Goal: Task Accomplishment & Management: Complete application form

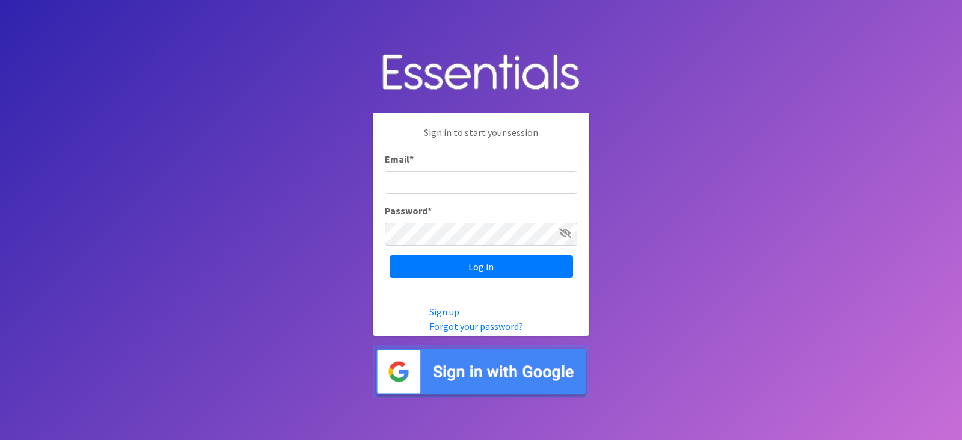
click at [415, 182] on input "Email *" at bounding box center [481, 182] width 192 height 23
click at [454, 183] on input "Email *" at bounding box center [481, 182] width 192 height 23
click at [562, 230] on icon at bounding box center [565, 233] width 12 height 10
click at [562, 230] on icon at bounding box center [565, 233] width 11 height 10
click at [408, 184] on input "Email *" at bounding box center [481, 182] width 192 height 23
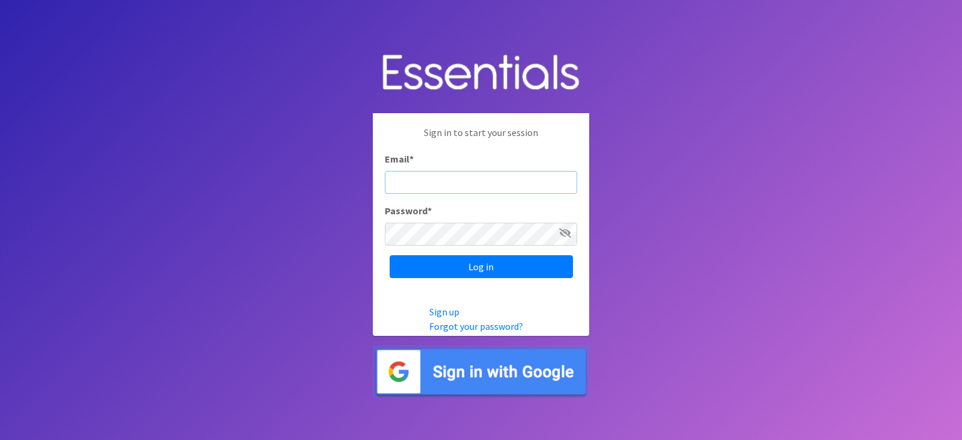
click at [408, 184] on input "Email *" at bounding box center [481, 182] width 192 height 23
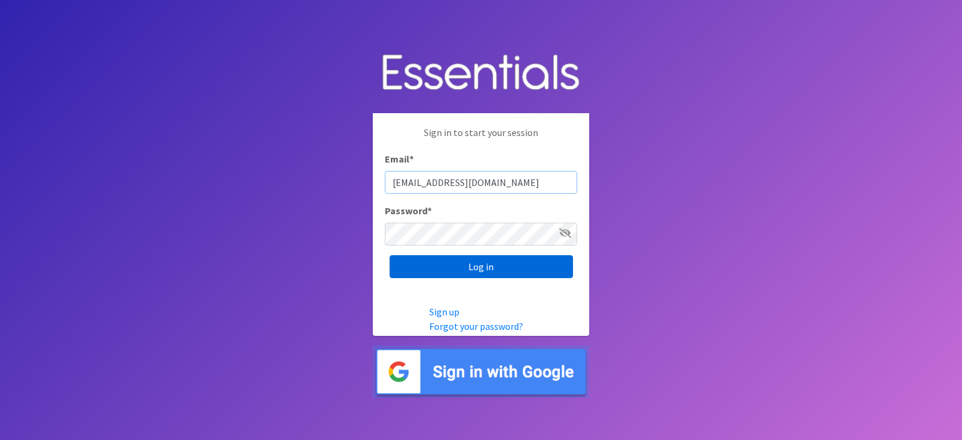
type input "[EMAIL_ADDRESS][DOMAIN_NAME]"
click at [455, 260] on input "Log in" at bounding box center [481, 266] width 183 height 23
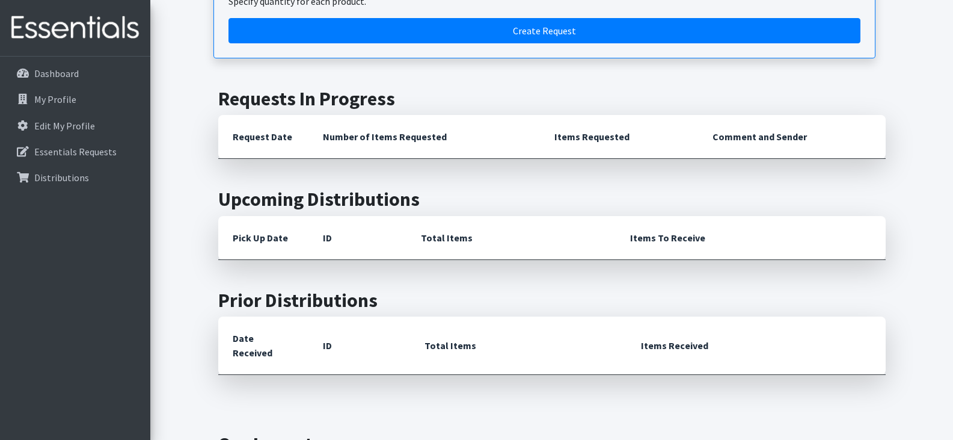
scroll to position [421, 0]
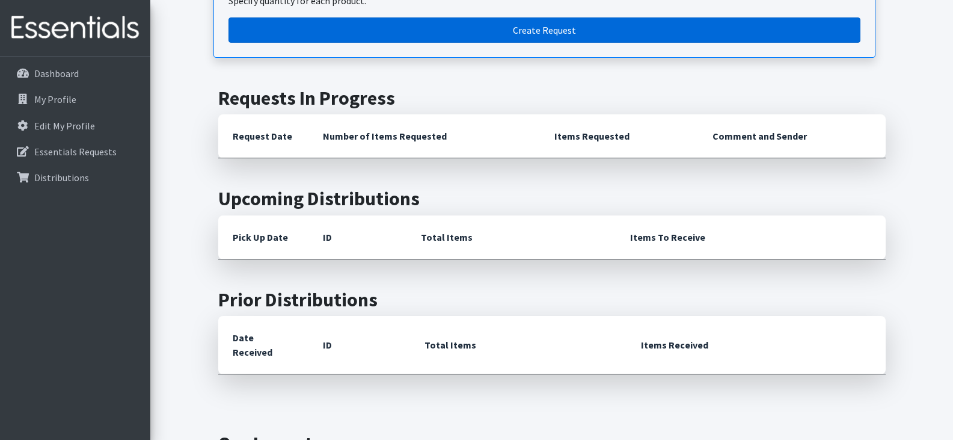
click at [509, 27] on link "Create Request" at bounding box center [545, 29] width 632 height 25
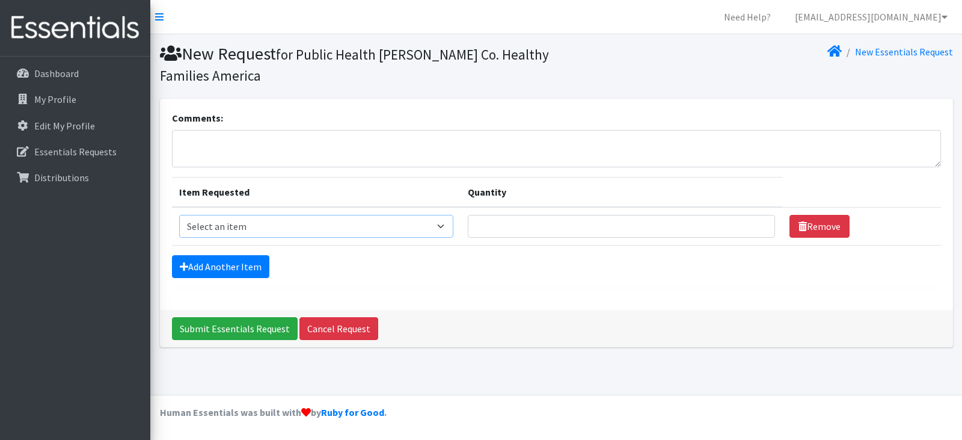
click at [446, 223] on select "Select an item 1 month period supply kit Kids (Newborn) Kids (Size 1) Kids (Siz…" at bounding box center [316, 226] width 275 height 23
click at [658, 219] on input "Quantity" at bounding box center [621, 226] width 307 height 23
click at [221, 139] on textarea "Comments:" at bounding box center [556, 148] width 769 height 37
click at [447, 224] on select "Select an item 1 month period supply kit Kids (Newborn) Kids (Size 1) Kids (Siz…" at bounding box center [316, 226] width 275 height 23
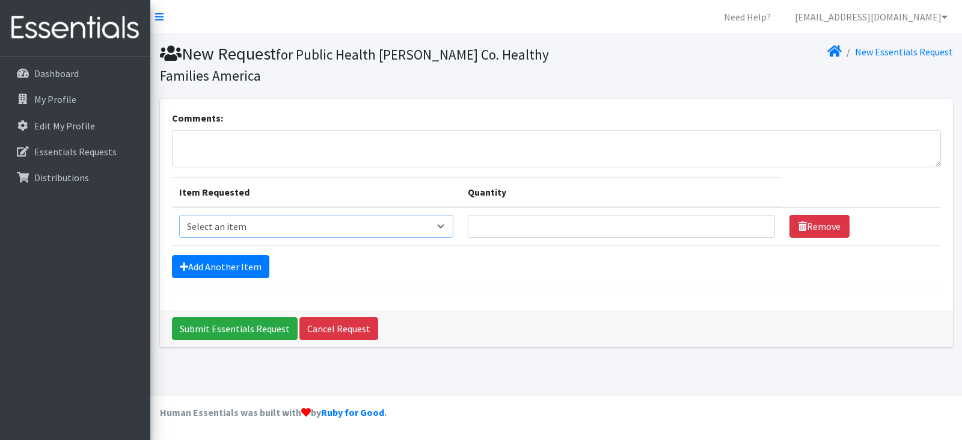
select select "15051"
click at [179, 215] on select "Select an item 1 month period supply kit Kids (Newborn) Kids (Size 1) Kids (Siz…" at bounding box center [316, 226] width 275 height 23
click at [691, 228] on input "Quantity" at bounding box center [621, 226] width 307 height 23
type input "1"
click at [757, 221] on input "1" at bounding box center [621, 226] width 307 height 23
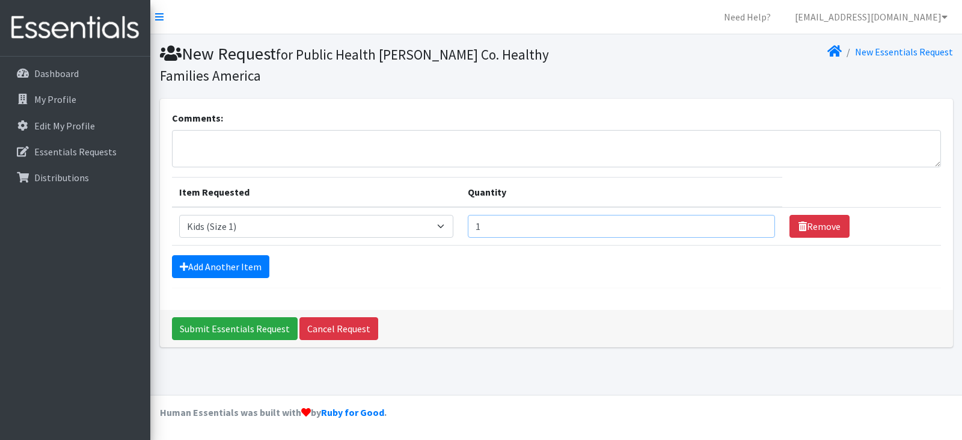
click at [754, 231] on input "1" at bounding box center [621, 226] width 307 height 23
type input "1000"
click at [234, 268] on link "Add Another Item" at bounding box center [220, 266] width 97 height 23
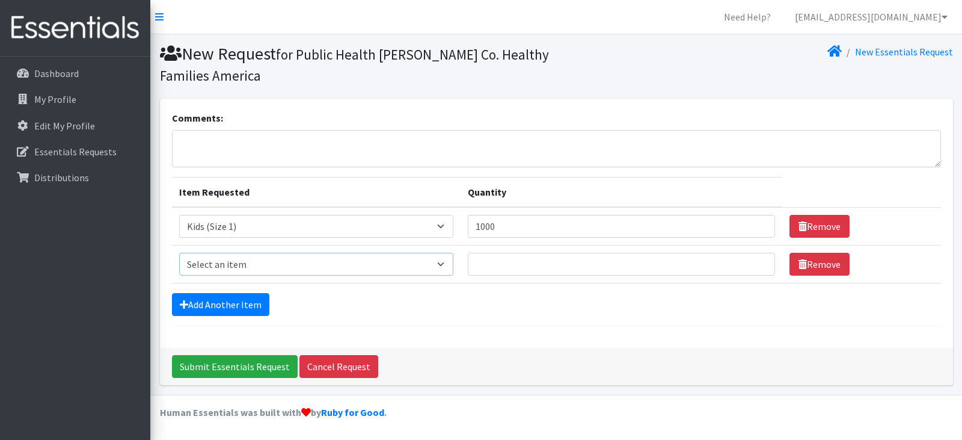
click at [447, 263] on select "Select an item 1 month period supply kit Kids (Newborn) Kids (Size 1) Kids (Siz…" at bounding box center [316, 264] width 275 height 23
select select "15041"
click at [179, 253] on select "Select an item 1 month period supply kit Kids (Newborn) Kids (Size 1) Kids (Siz…" at bounding box center [316, 264] width 275 height 23
click at [572, 263] on input "Quantity" at bounding box center [621, 264] width 307 height 23
type input "1000"
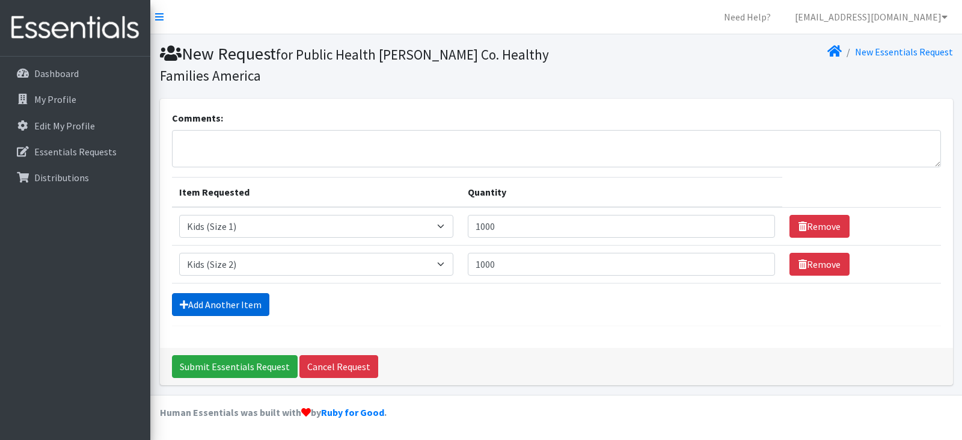
click at [210, 302] on link "Add Another Item" at bounding box center [220, 304] width 97 height 23
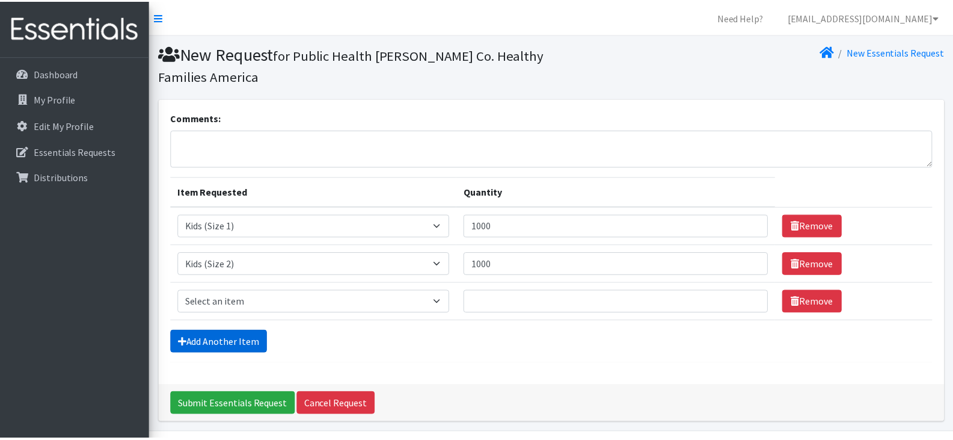
scroll to position [38, 0]
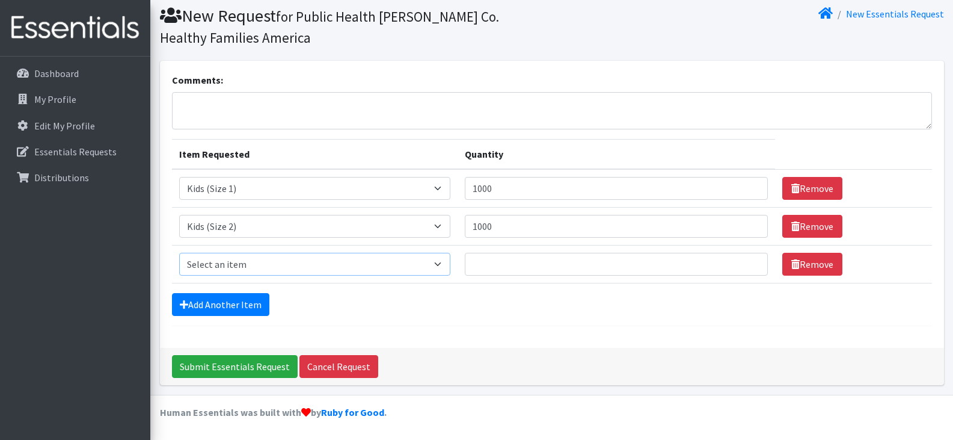
drag, startPoint x: 213, startPoint y: 261, endPoint x: 220, endPoint y: 261, distance: 6.6
click at [213, 261] on select "Select an item 1 month period supply kit Kids (Newborn) Kids (Size 1) Kids (Siz…" at bounding box center [314, 264] width 271 height 23
select select "15069"
click at [179, 253] on select "Select an item 1 month period supply kit Kids (Newborn) Kids (Size 1) Kids (Siz…" at bounding box center [314, 264] width 271 height 23
click at [509, 272] on input "Quantity" at bounding box center [616, 264] width 303 height 23
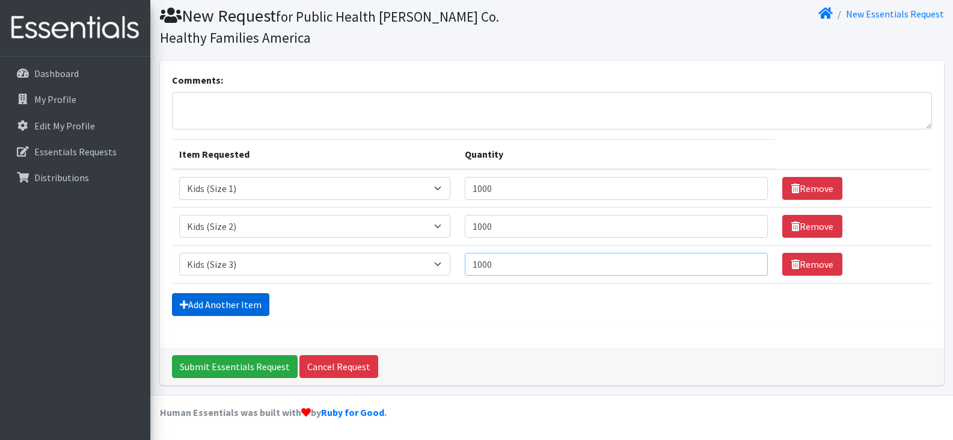
type input "1000"
click at [216, 307] on link "Add Another Item" at bounding box center [220, 304] width 97 height 23
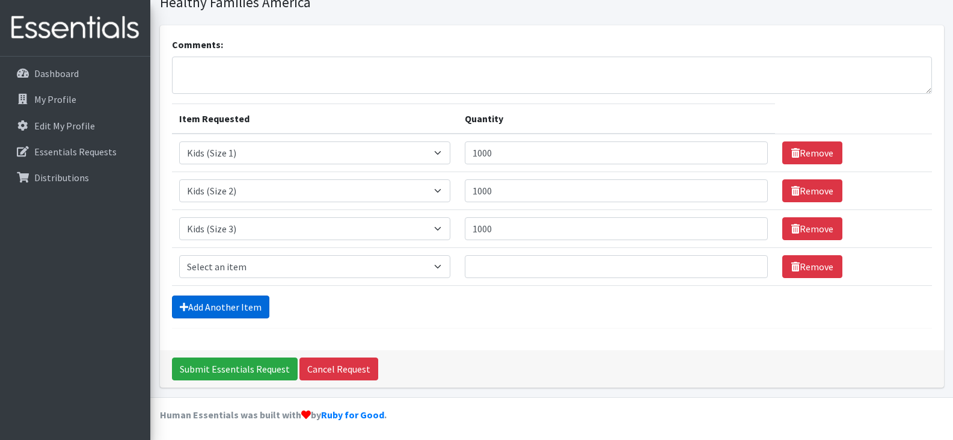
scroll to position [76, 0]
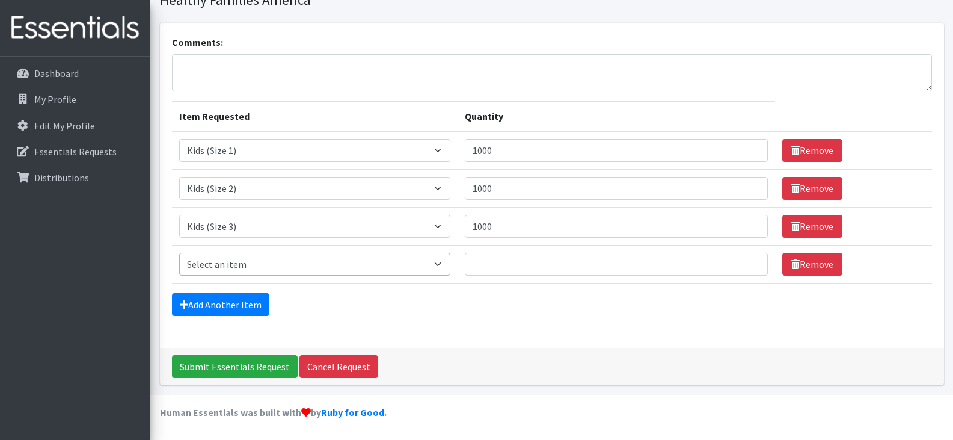
click at [335, 269] on select "Select an item 1 month period supply kit Kids (Newborn) Kids (Size 1) Kids (Siz…" at bounding box center [314, 264] width 271 height 23
select select "15038"
click at [179, 253] on select "Select an item 1 month period supply kit Kids (Newborn) Kids (Size 1) Kids (Siz…" at bounding box center [314, 264] width 271 height 23
click at [515, 269] on input "Quantity" at bounding box center [616, 264] width 303 height 23
type input "1000"
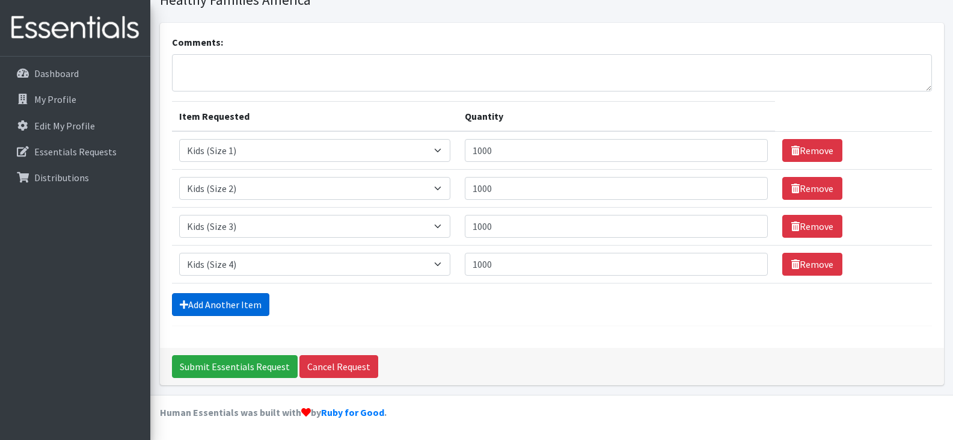
click at [200, 302] on link "Add Another Item" at bounding box center [220, 304] width 97 height 23
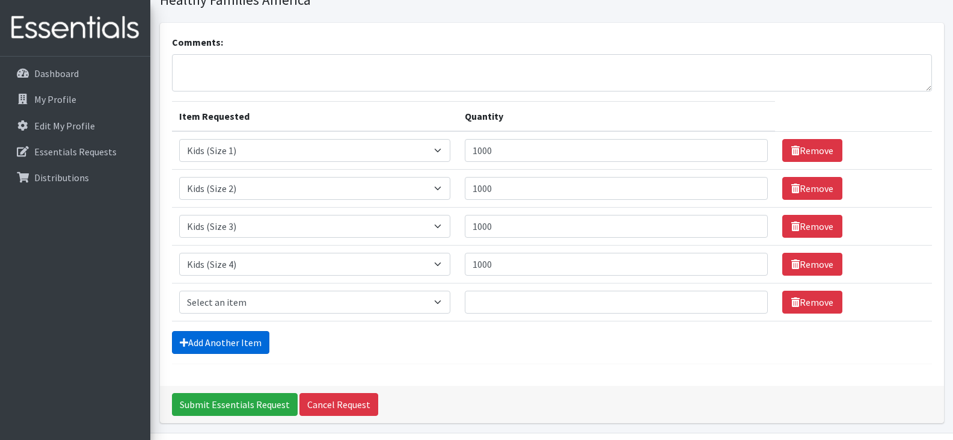
scroll to position [114, 0]
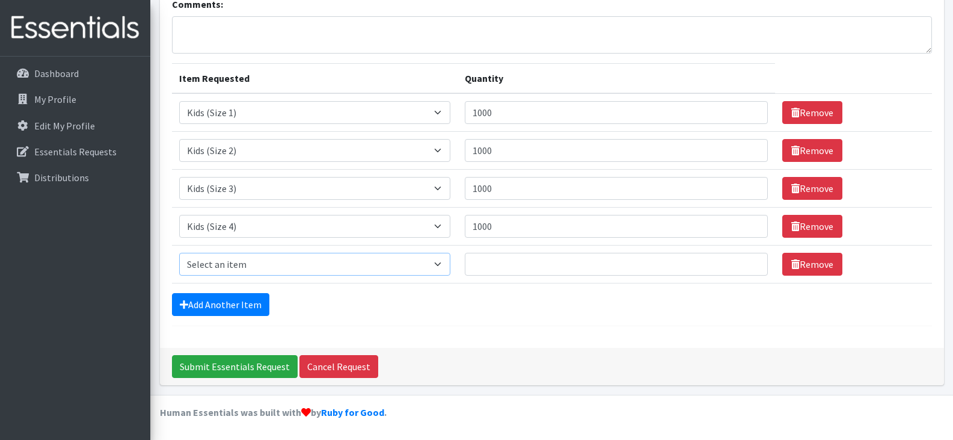
click at [442, 263] on select "Select an item 1 month period supply kit Kids (Newborn) Kids (Size 1) Kids (Siz…" at bounding box center [314, 264] width 271 height 23
select select "15044"
click at [179, 253] on select "Select an item 1 month period supply kit Kids (Newborn) Kids (Size 1) Kids (Siz…" at bounding box center [314, 264] width 271 height 23
click at [501, 269] on input "Quantity" at bounding box center [616, 264] width 303 height 23
type input "1000"
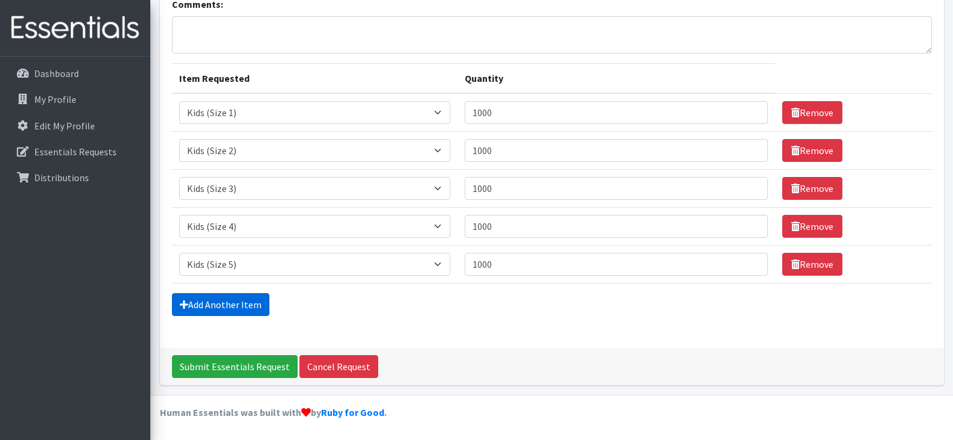
click at [220, 299] on link "Add Another Item" at bounding box center [220, 304] width 97 height 23
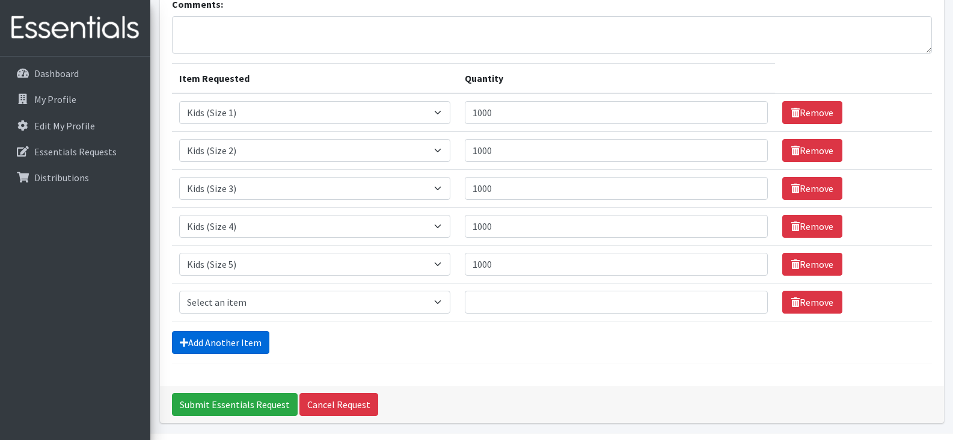
scroll to position [152, 0]
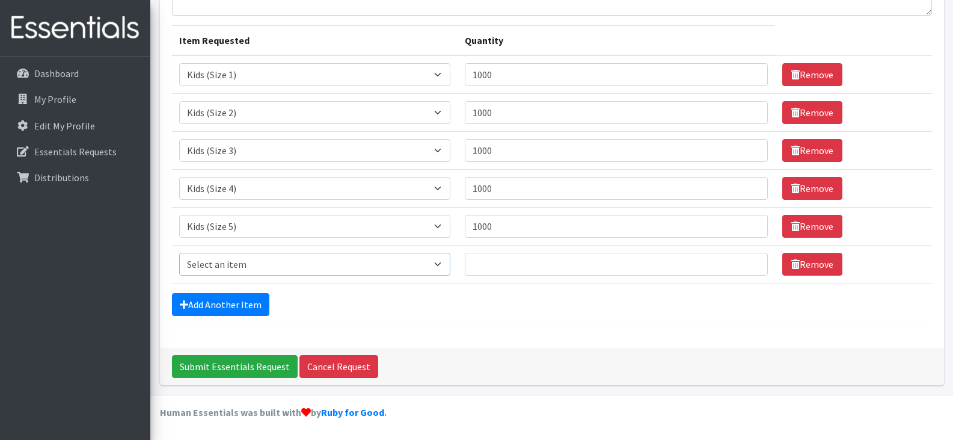
click at [450, 267] on select "Select an item 1 month period supply kit Kids (Newborn) Kids (Size 1) Kids (Siz…" at bounding box center [314, 264] width 271 height 23
select select "15043"
click at [179, 253] on select "Select an item 1 month period supply kit Kids (Newborn) Kids (Size 1) Kids (Siz…" at bounding box center [314, 264] width 271 height 23
click at [495, 263] on input "Quantity" at bounding box center [616, 264] width 303 height 23
type input "108"
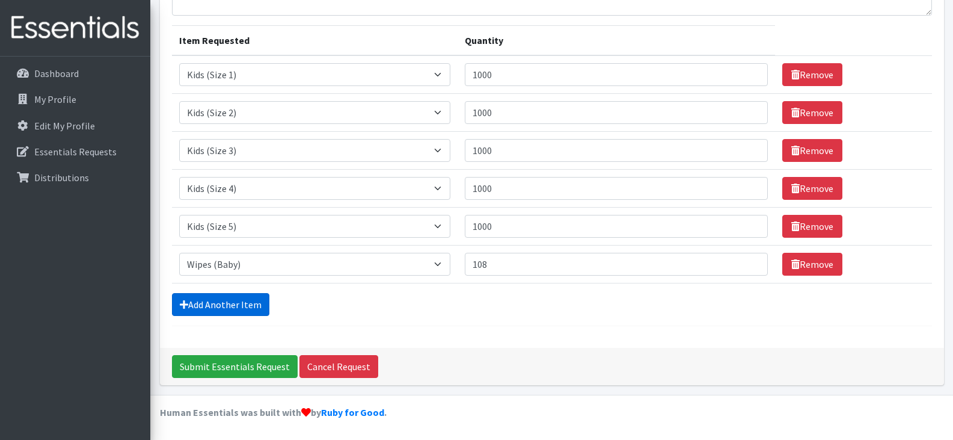
click at [236, 302] on link "Add Another Item" at bounding box center [220, 304] width 97 height 23
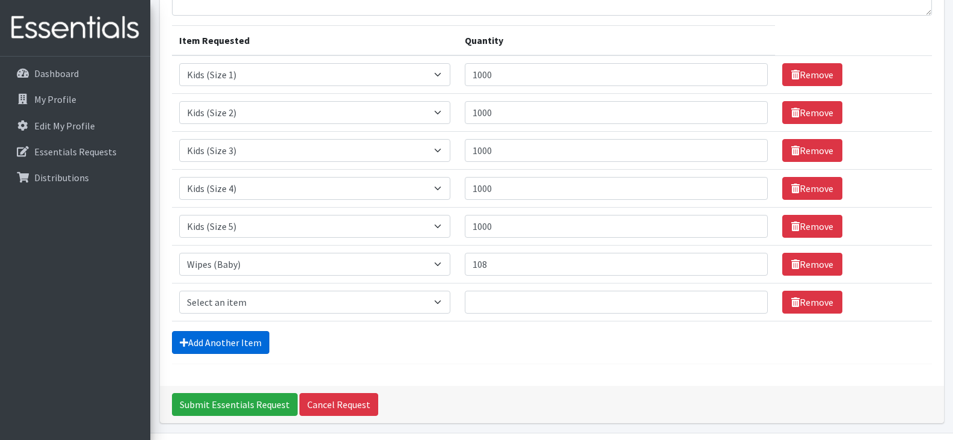
scroll to position [189, 0]
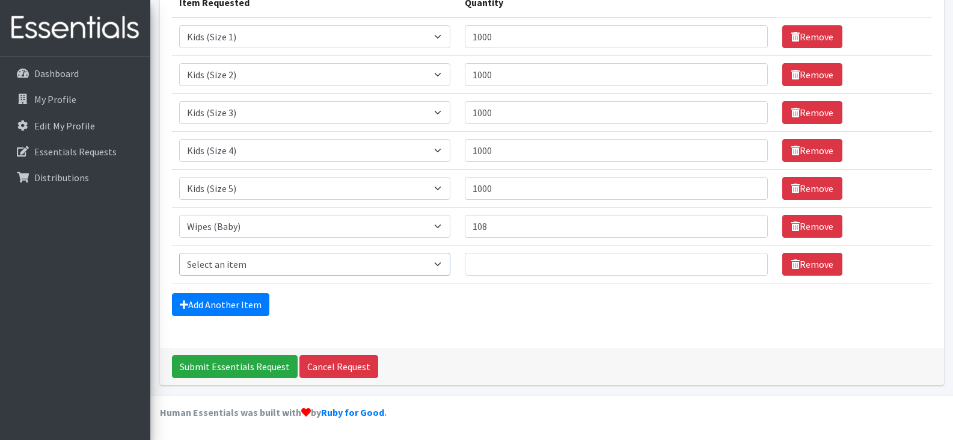
click at [449, 270] on select "Select an item 1 month period supply kit Kids (Newborn) Kids (Size 1) Kids (Siz…" at bounding box center [314, 264] width 271 height 23
select select "15045"
click at [179, 253] on select "Select an item 1 month period supply kit Kids (Newborn) Kids (Size 1) Kids (Siz…" at bounding box center [314, 264] width 271 height 23
click at [502, 268] on input "Quantity" at bounding box center [616, 264] width 303 height 23
type input "200"
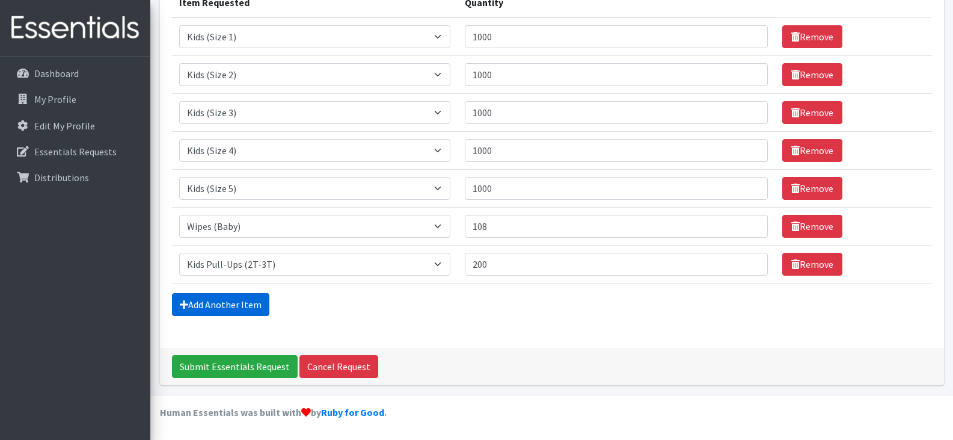
click at [215, 309] on link "Add Another Item" at bounding box center [220, 304] width 97 height 23
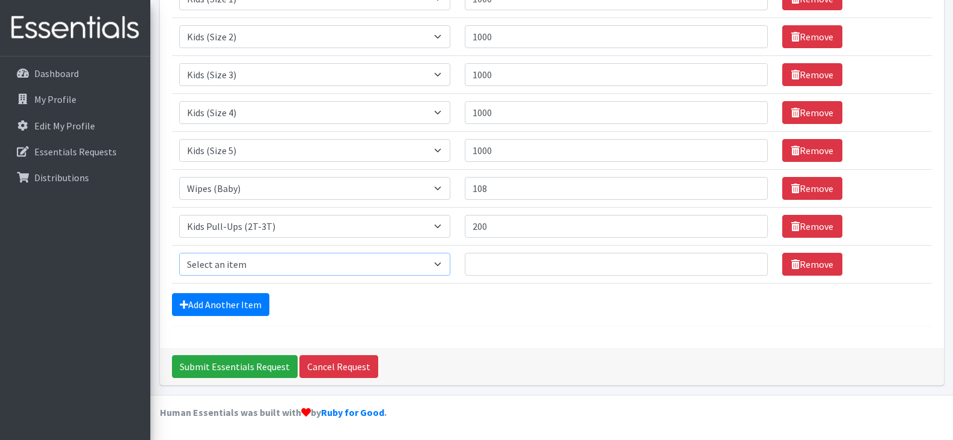
click at [250, 261] on select "Select an item 1 month period supply kit Kids (Newborn) Kids (Size 1) Kids (Siz…" at bounding box center [314, 264] width 271 height 23
select select "15074"
click at [179, 253] on select "Select an item 1 month period supply kit Kids (Newborn) Kids (Size 1) Kids (Siz…" at bounding box center [314, 264] width 271 height 23
click at [542, 254] on input "Quantity" at bounding box center [616, 264] width 303 height 23
type input "3"
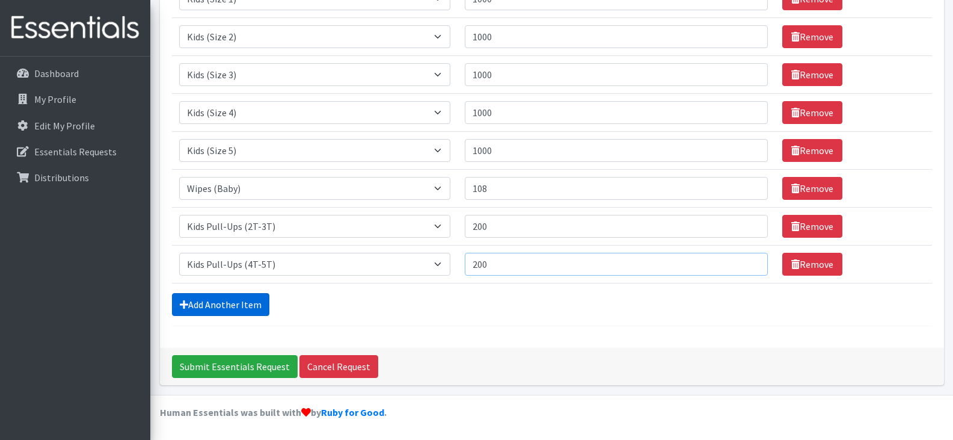
type input "200"
click at [209, 295] on link "Add Another Item" at bounding box center [220, 304] width 97 height 23
click at [441, 263] on select "Select an item 1 month period supply kit Kids (Newborn) Kids (Size 1) Kids (Siz…" at bounding box center [314, 264] width 271 height 23
select select "15040"
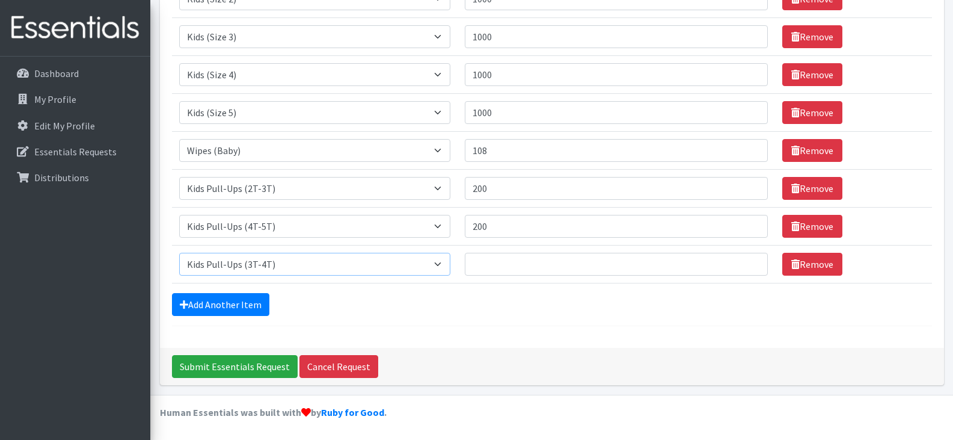
click at [179, 253] on select "Select an item 1 month period supply kit Kids (Newborn) Kids (Size 1) Kids (Siz…" at bounding box center [314, 264] width 271 height 23
click at [524, 260] on input "Quantity" at bounding box center [616, 264] width 303 height 23
type input "200"
click at [258, 305] on link "Add Another Item" at bounding box center [220, 304] width 97 height 23
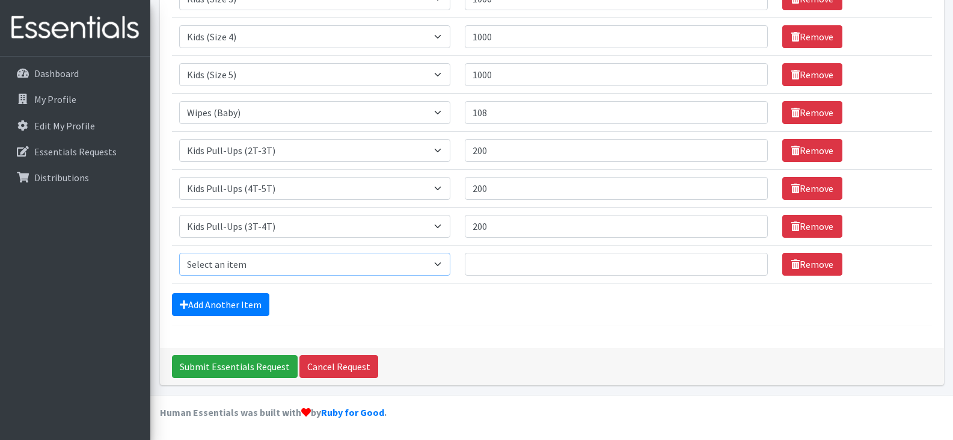
click at [363, 268] on select "Select an item 1 month period supply kit Kids (Newborn) Kids (Size 1) Kids (Siz…" at bounding box center [314, 264] width 271 height 23
click at [527, 325] on hr at bounding box center [552, 325] width 760 height 1
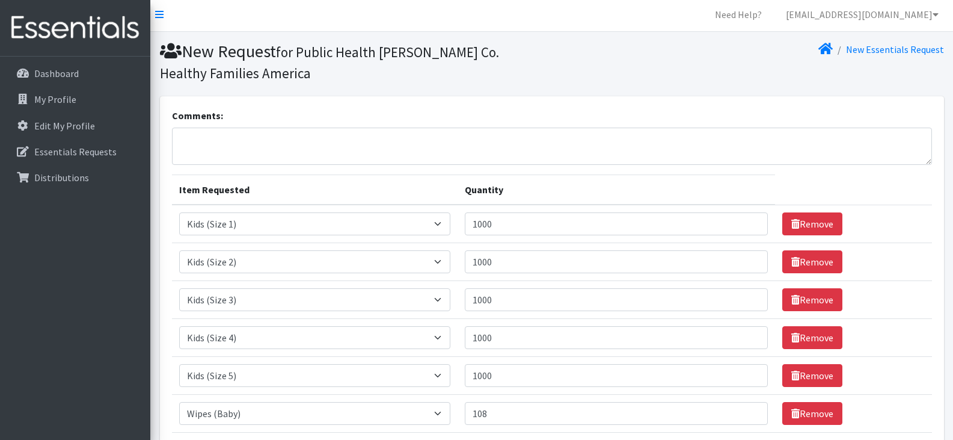
scroll to position [0, 0]
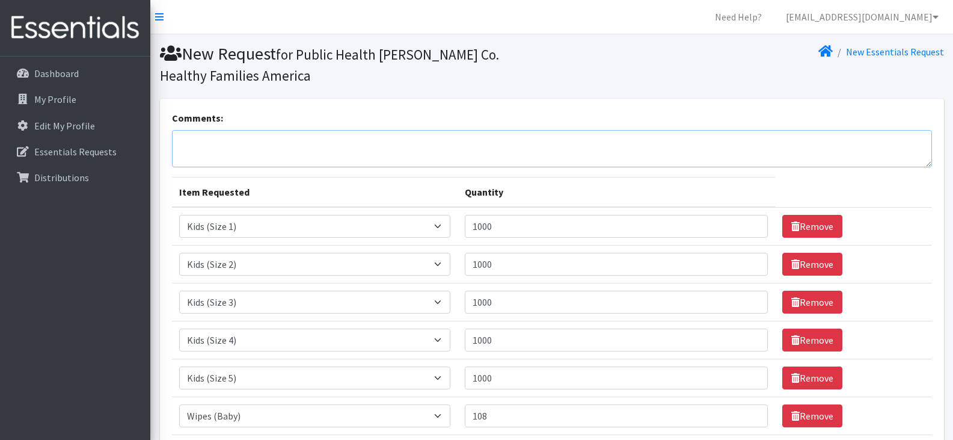
click at [283, 132] on textarea "Comments:" at bounding box center [552, 148] width 760 height 37
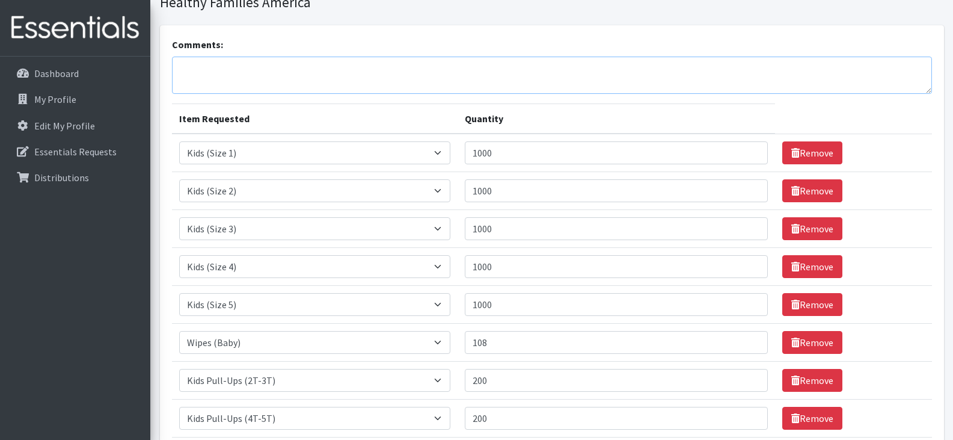
scroll to position [183, 0]
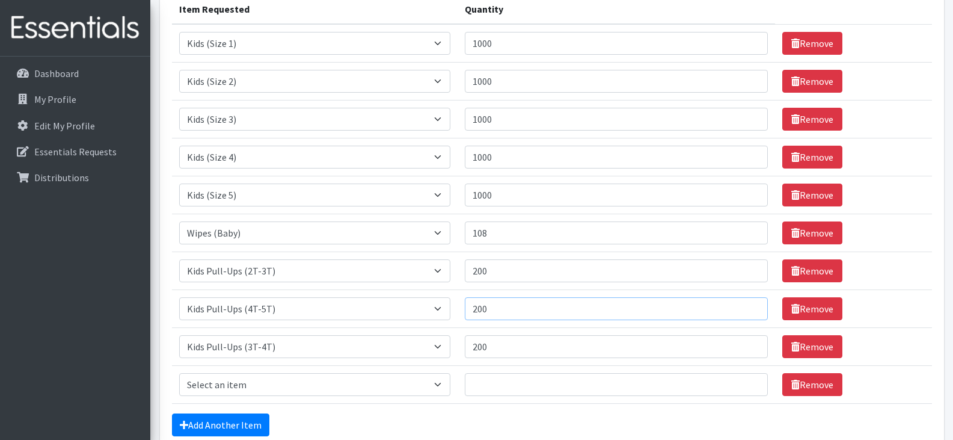
click at [520, 315] on input "200" at bounding box center [616, 308] width 303 height 23
type input "2"
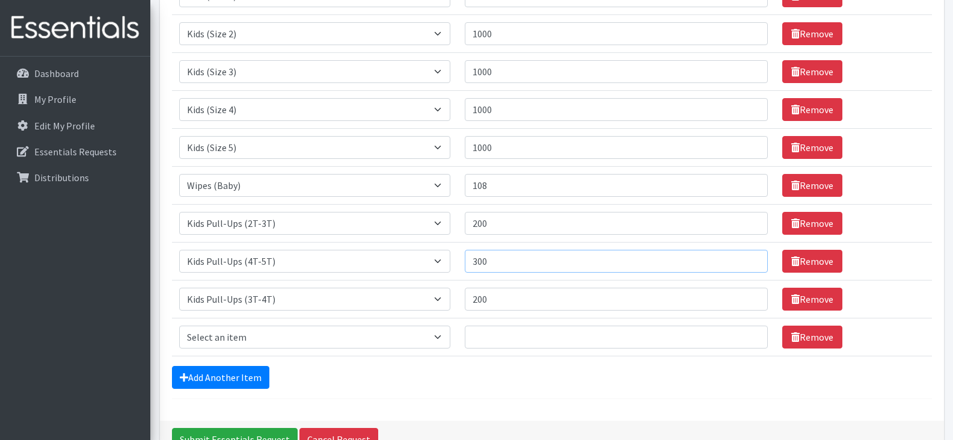
scroll to position [303, 0]
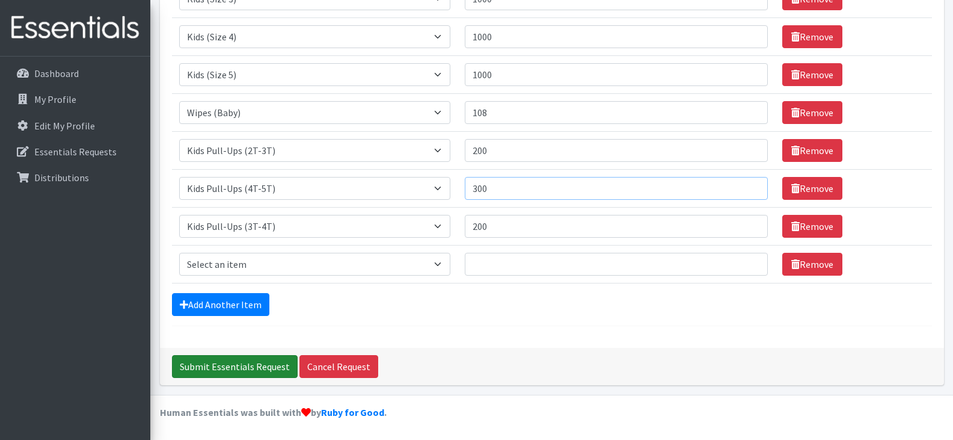
type input "300"
drag, startPoint x: 197, startPoint y: 375, endPoint x: 608, endPoint y: 346, distance: 412.3
click at [600, 365] on div "Submit Essentials Request Cancel Request" at bounding box center [552, 366] width 784 height 37
click at [212, 374] on input "Submit Essentials Request" at bounding box center [235, 366] width 126 height 23
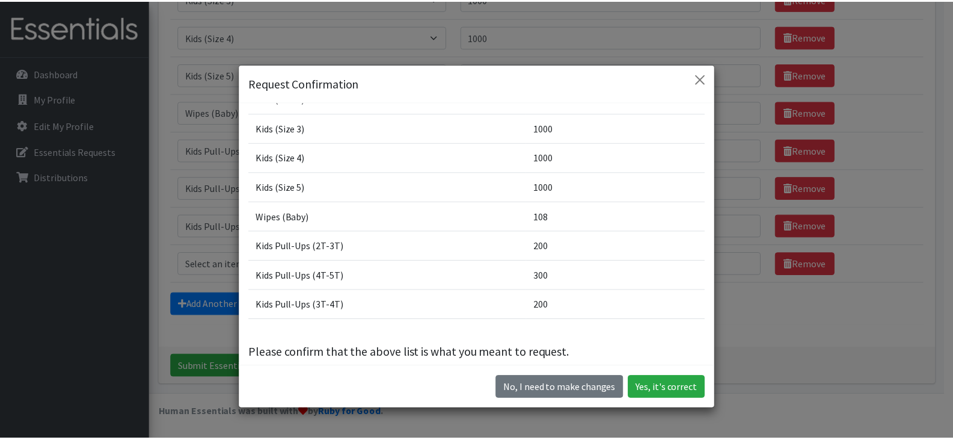
scroll to position [103, 0]
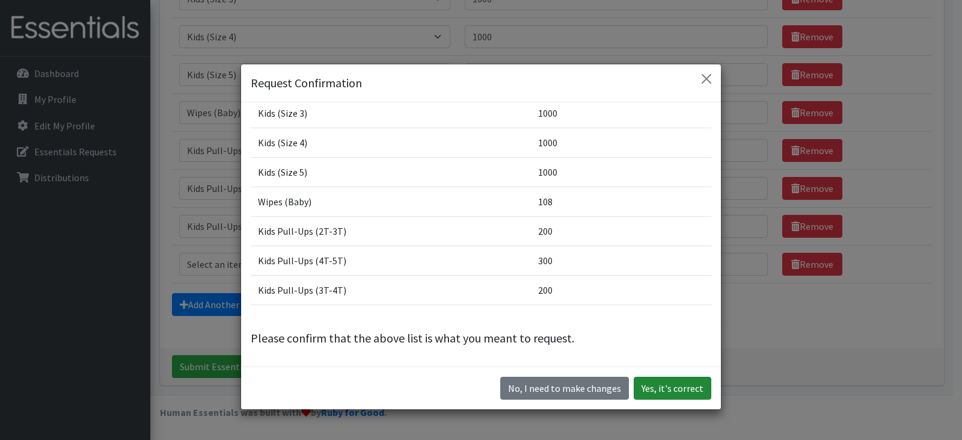
click at [672, 388] on button "Yes, it's correct" at bounding box center [673, 387] width 78 height 23
